Goal: Transaction & Acquisition: Book appointment/travel/reservation

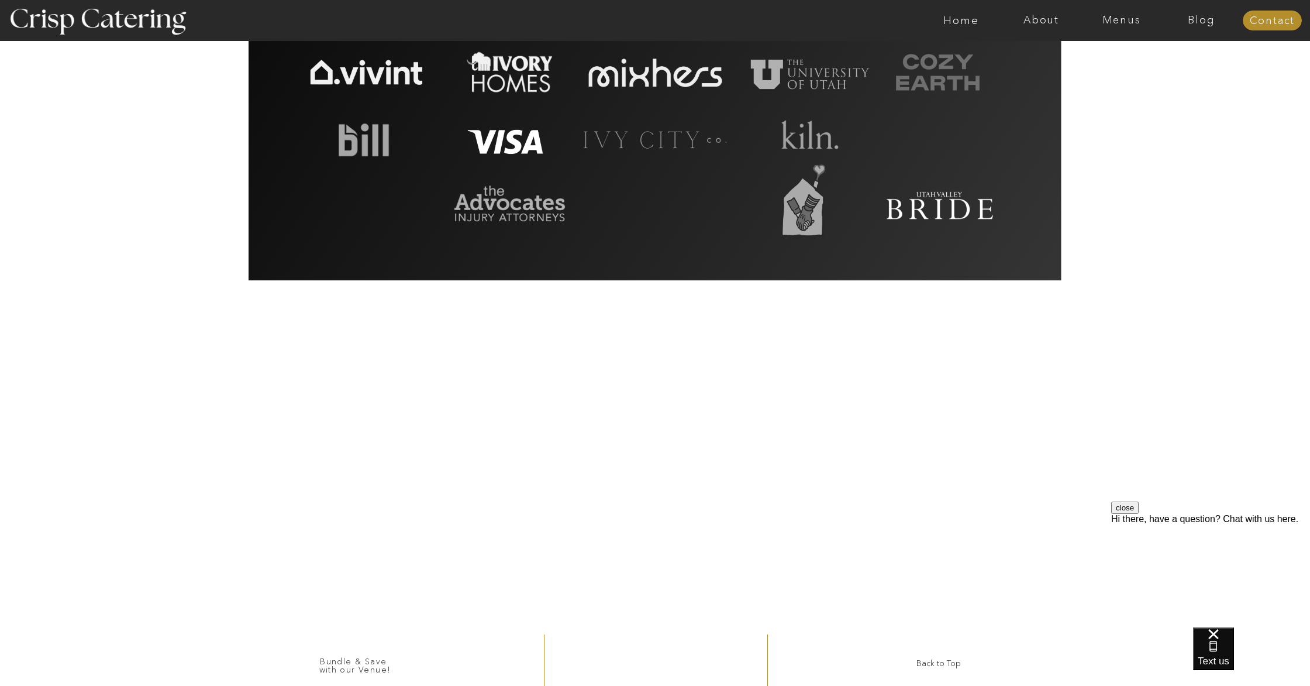
scroll to position [2544, 0]
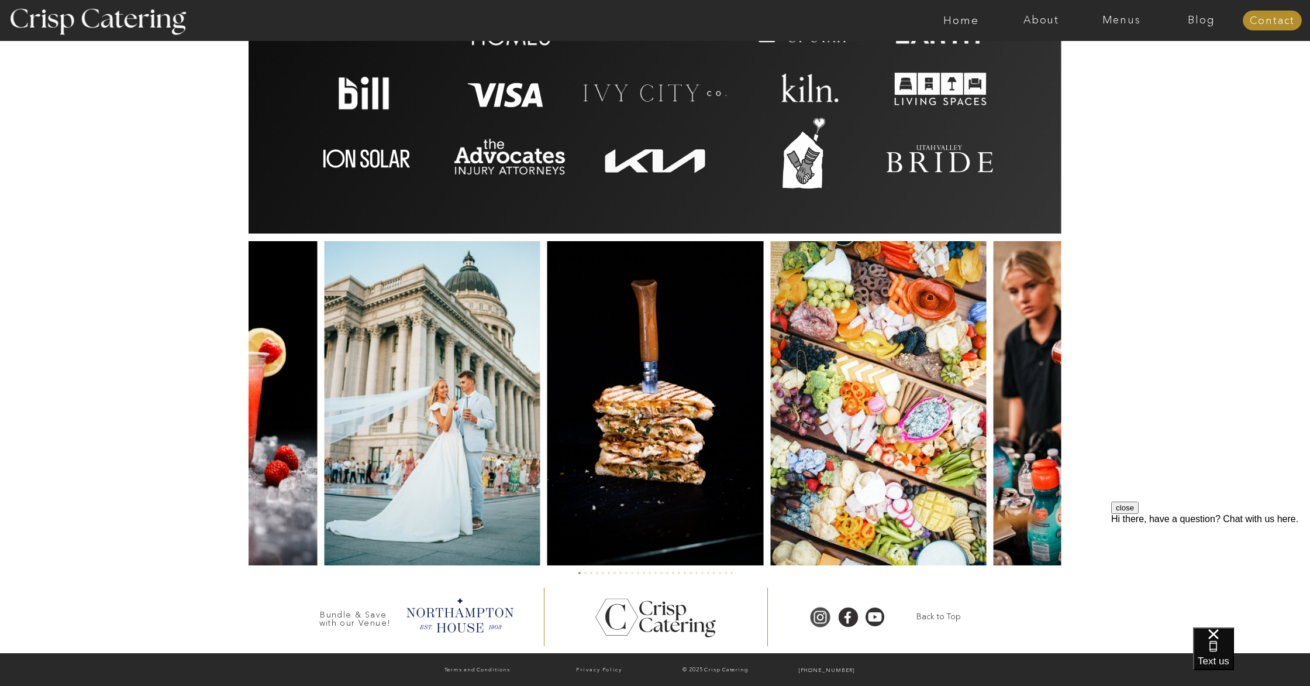
click at [815, 611] on div at bounding box center [820, 617] width 26 height 22
